Goal: Transaction & Acquisition: Purchase product/service

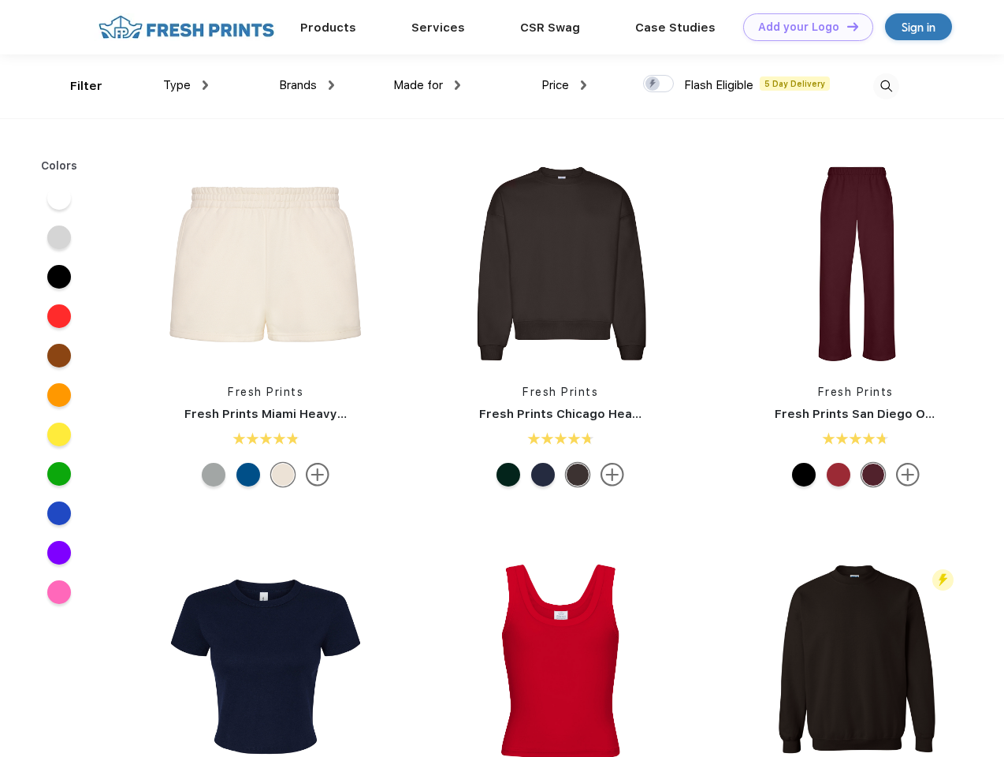
click at [803, 27] on link "Add your Logo Design Tool" at bounding box center [808, 27] width 130 height 28
click at [0, 0] on div "Design Tool" at bounding box center [0, 0] width 0 height 0
click at [846, 26] on link "Add your Logo Design Tool" at bounding box center [808, 27] width 130 height 28
click at [76, 86] on div "Filter" at bounding box center [86, 86] width 32 height 18
click at [186, 85] on span "Type" at bounding box center [177, 85] width 28 height 14
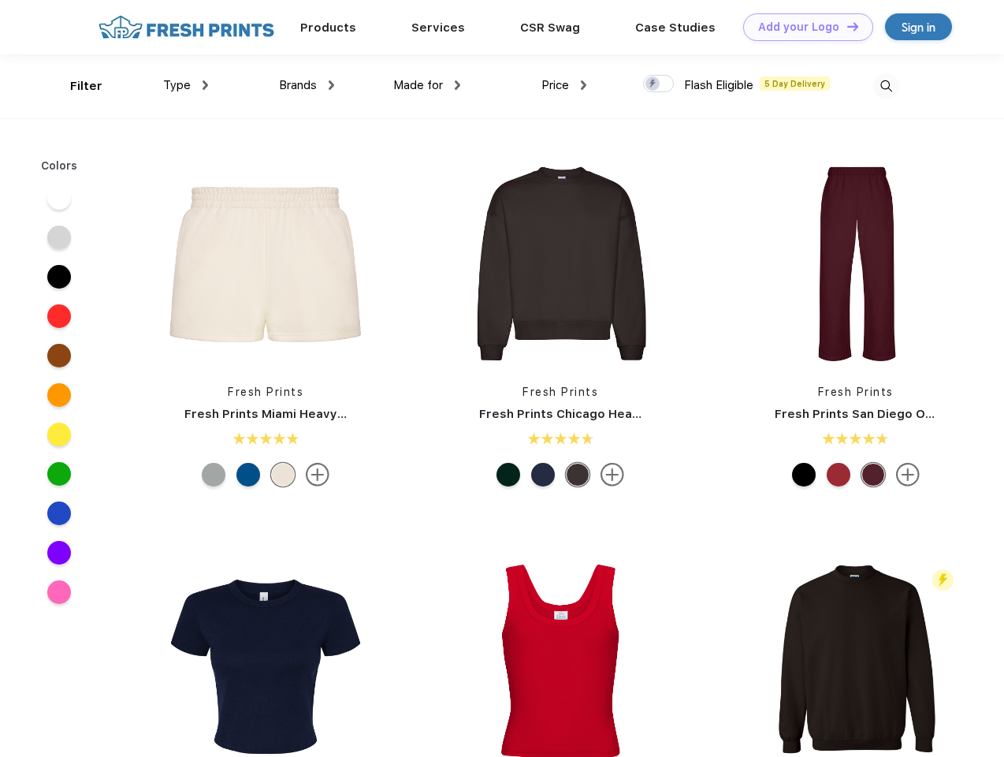
click at [307, 85] on span "Brands" at bounding box center [298, 85] width 38 height 14
click at [427, 85] on span "Made for" at bounding box center [418, 85] width 50 height 14
click at [565, 85] on span "Price" at bounding box center [556, 85] width 28 height 14
click at [659, 84] on div at bounding box center [658, 83] width 31 height 17
click at [654, 84] on input "checkbox" at bounding box center [648, 79] width 10 height 10
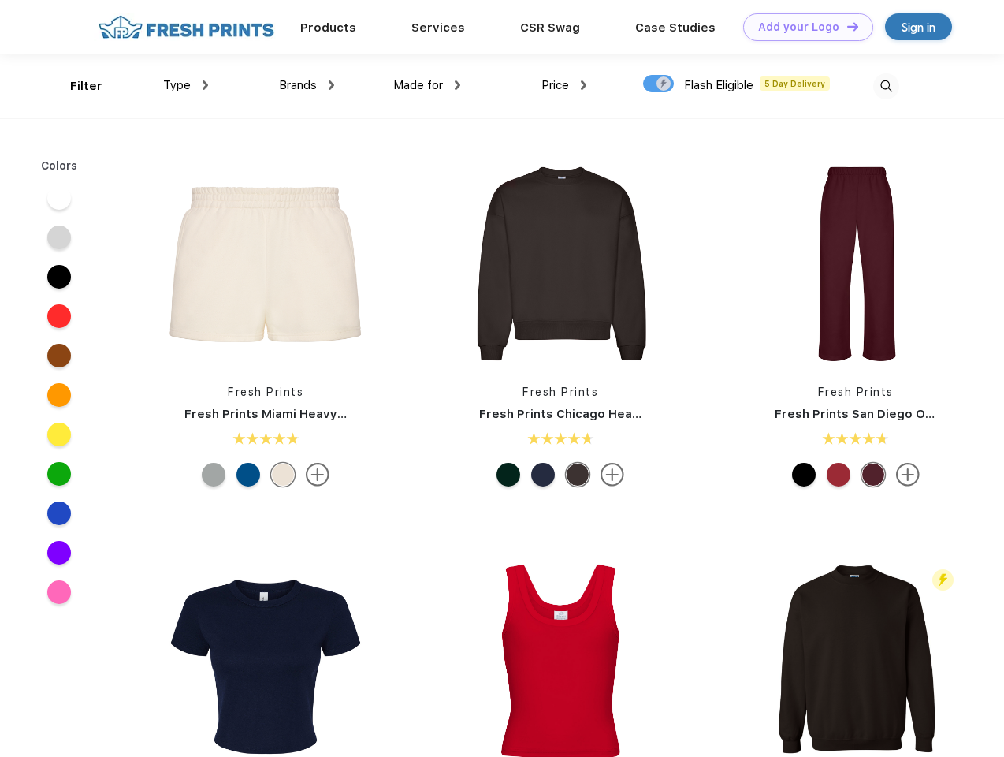
click at [886, 86] on img at bounding box center [887, 86] width 26 height 26
